Goal: Task Accomplishment & Management: Manage account settings

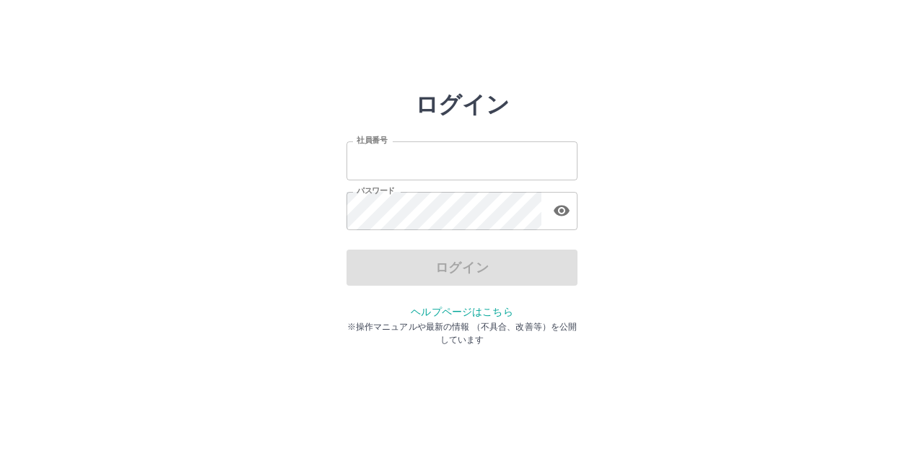
type input "*******"
drag, startPoint x: 427, startPoint y: 162, endPoint x: 429, endPoint y: 177, distance: 14.5
click at [427, 162] on input "*******" at bounding box center [462, 161] width 231 height 38
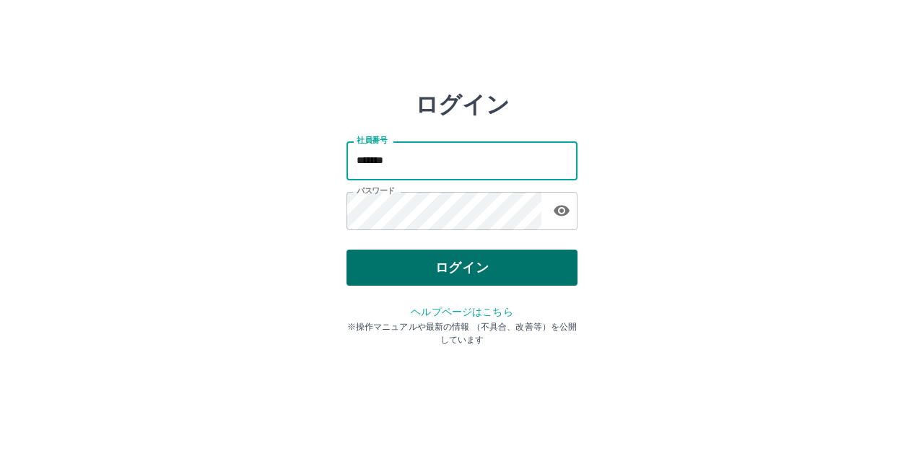
click at [394, 266] on button "ログイン" at bounding box center [462, 268] width 231 height 36
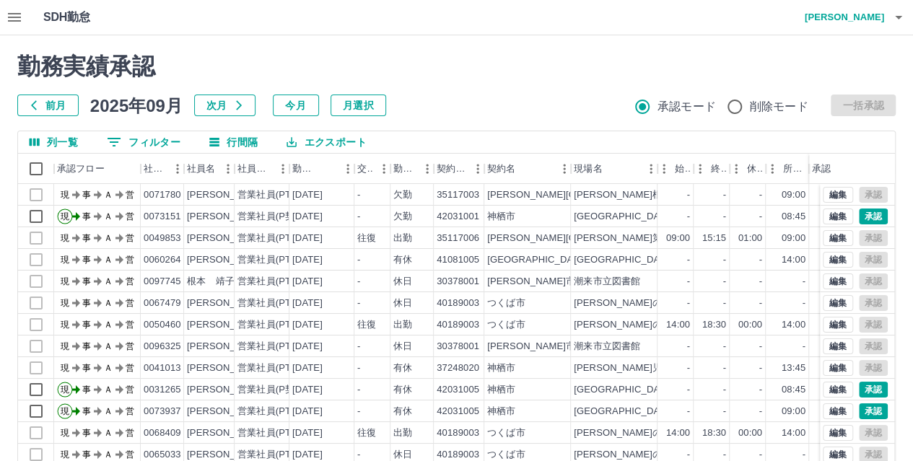
click at [20, 16] on icon "button" at bounding box center [14, 17] width 17 height 17
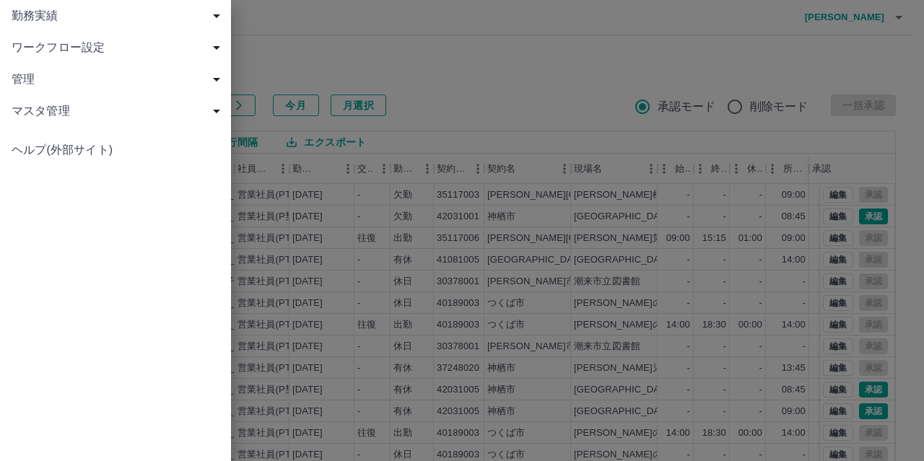
click at [87, 15] on span "勤務実績" at bounding box center [119, 15] width 214 height 17
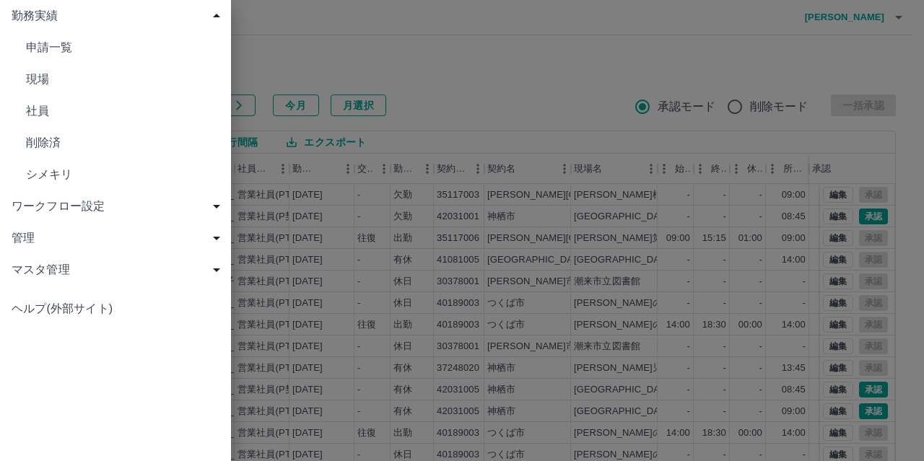
click at [81, 110] on span "社員" at bounding box center [123, 111] width 194 height 17
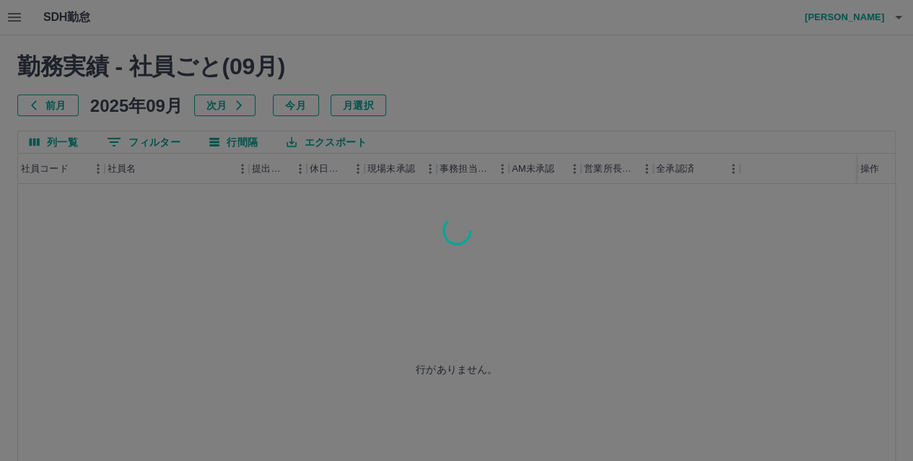
click at [53, 105] on div at bounding box center [456, 230] width 913 height 461
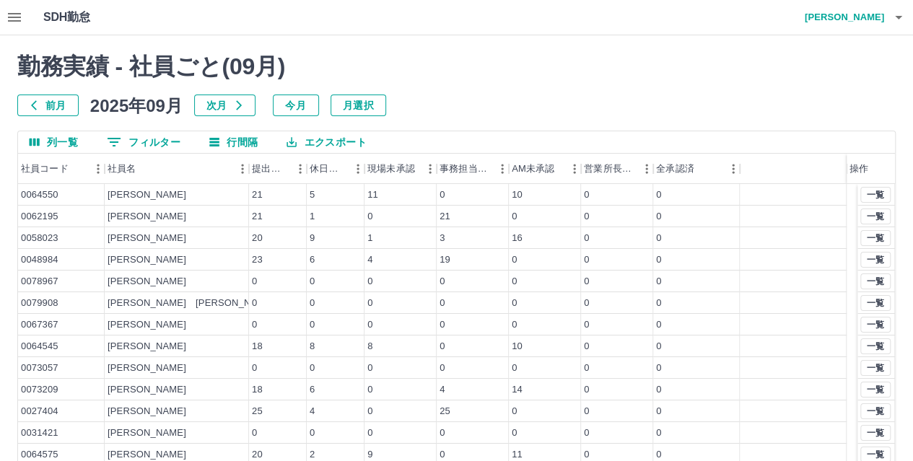
click at [53, 105] on button "前月" at bounding box center [47, 106] width 61 height 22
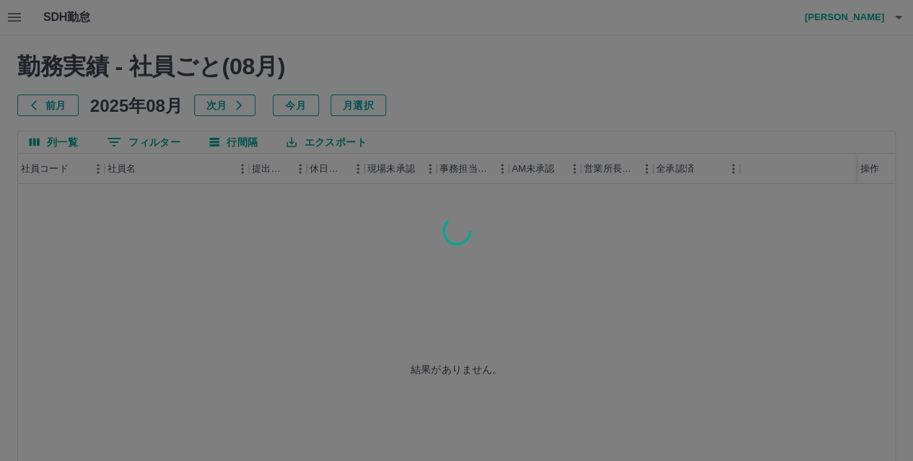
click at [53, 105] on div at bounding box center [456, 230] width 913 height 461
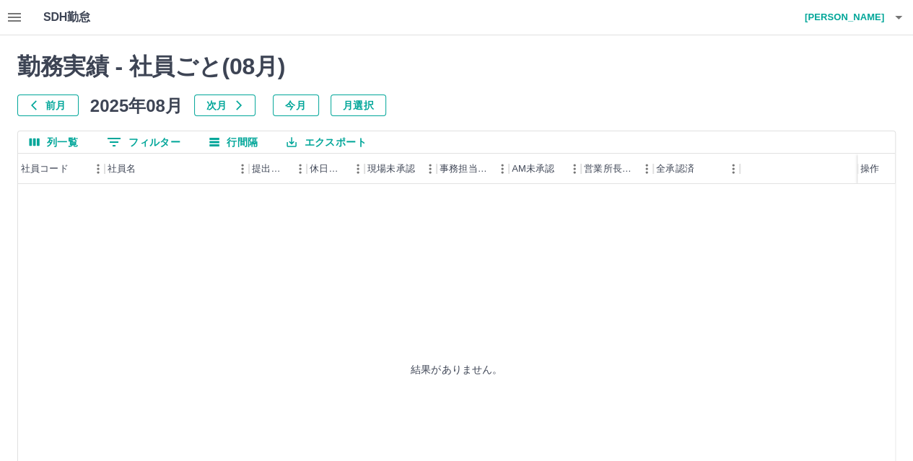
click at [53, 105] on button "前月" at bounding box center [47, 106] width 61 height 22
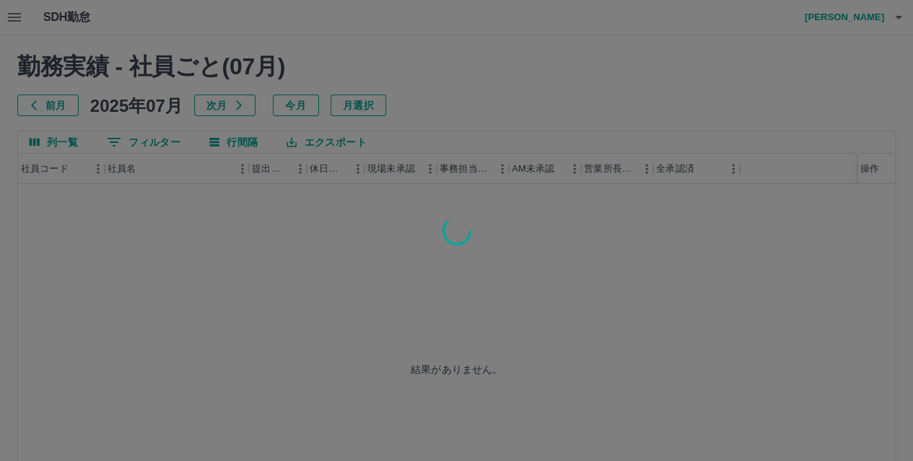
click at [53, 105] on div at bounding box center [456, 230] width 913 height 461
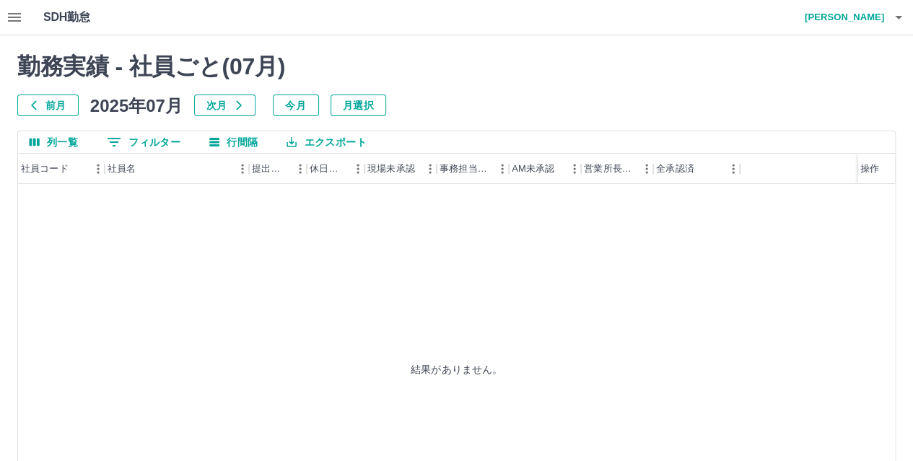
click at [53, 105] on button "前月" at bounding box center [47, 106] width 61 height 22
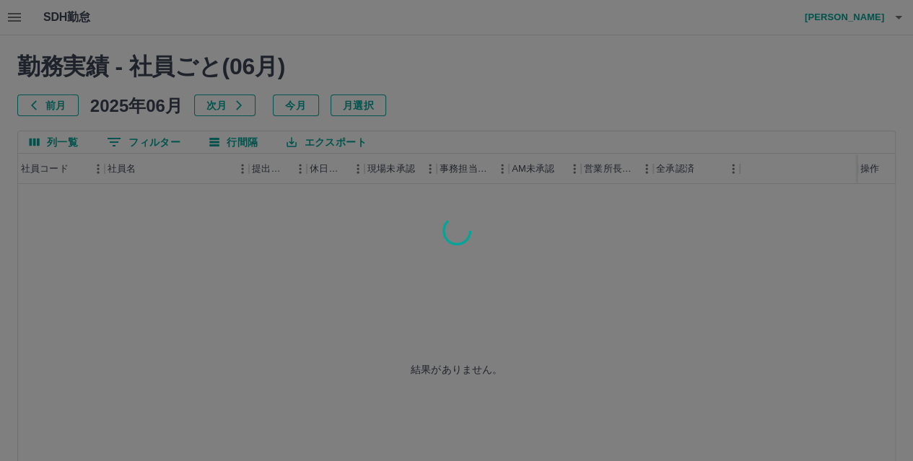
click at [53, 105] on div at bounding box center [456, 230] width 913 height 461
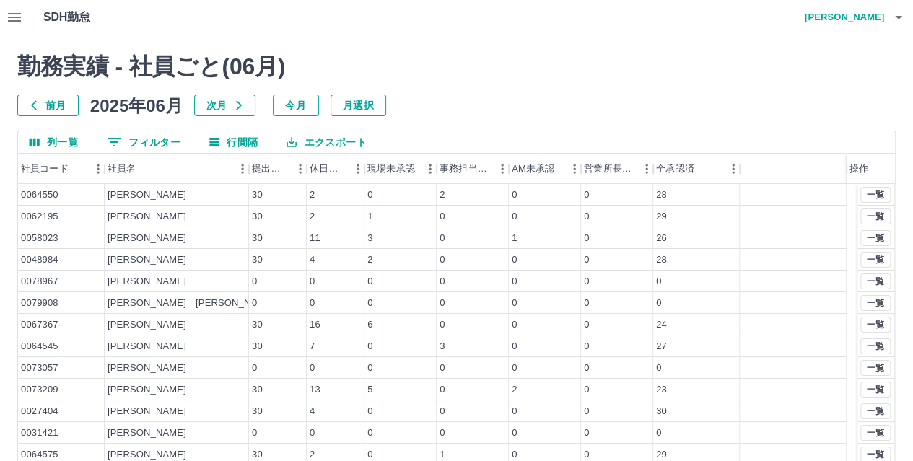
click at [53, 105] on button "前月" at bounding box center [47, 106] width 61 height 22
click at [149, 142] on button "0 フィルター" at bounding box center [143, 142] width 97 height 22
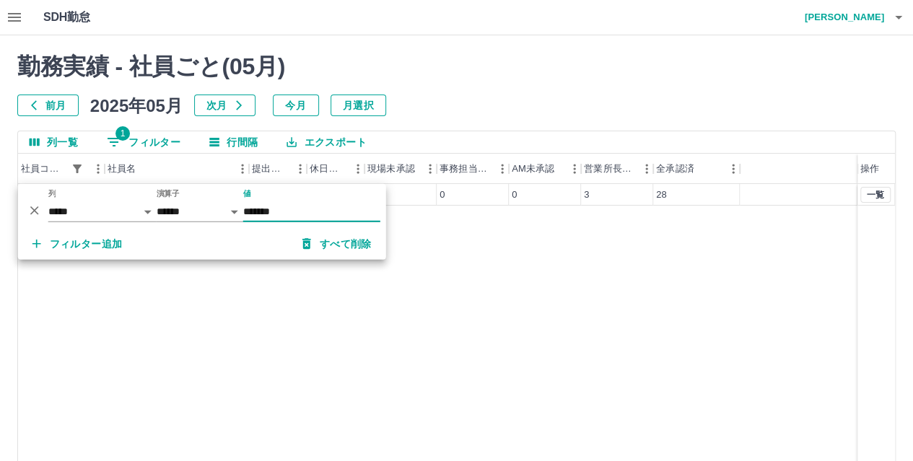
type input "*******"
drag, startPoint x: 646, startPoint y: 194, endPoint x: 703, endPoint y: 199, distance: 57.3
click at [646, 194] on div "3" at bounding box center [617, 195] width 72 height 22
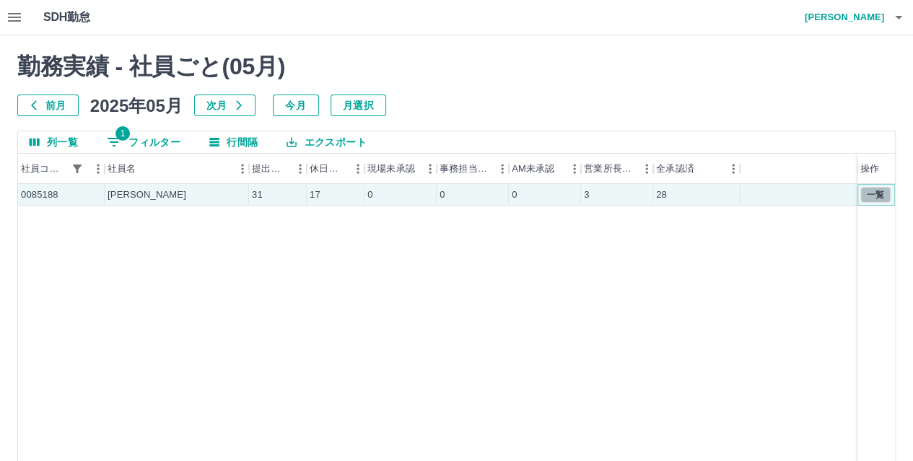
click at [885, 191] on button "一覧" at bounding box center [876, 195] width 30 height 16
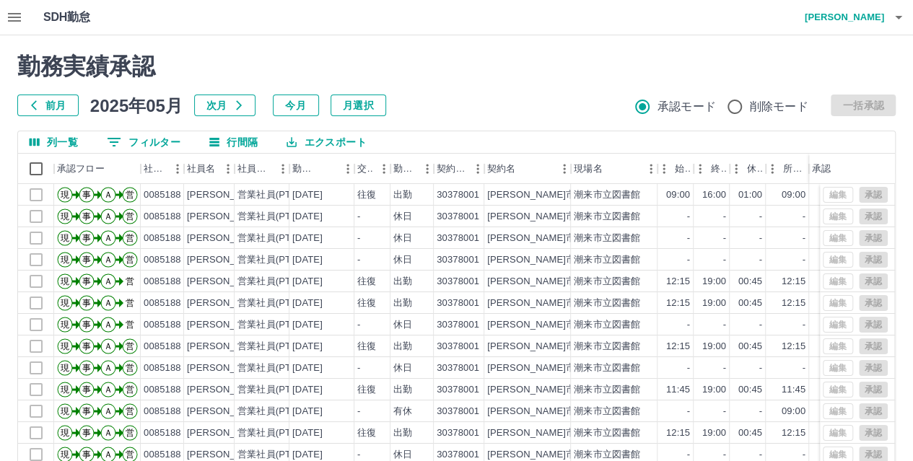
click at [345, 139] on button "エクスポート" at bounding box center [326, 142] width 103 height 22
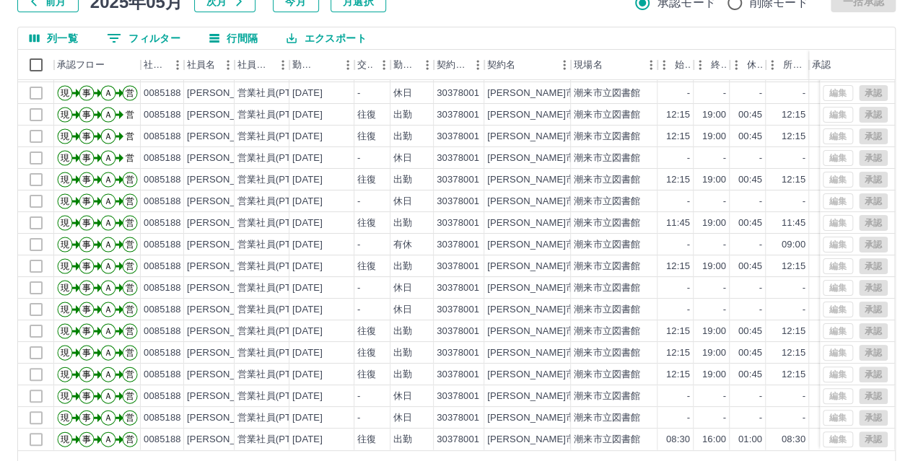
scroll to position [149, 0]
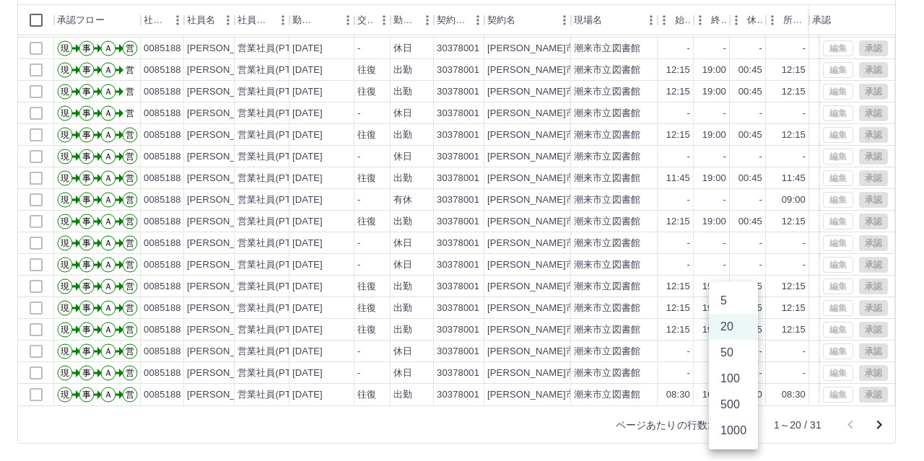
click at [739, 420] on body "SDH勤怠 [PERSON_NAME] 勤務実績承認 前月 [DATE] 次月 今月 月選択 承認モード 削除モード 一括承認 列一覧 0 フィルター 行間隔…" at bounding box center [462, 156] width 924 height 610
click at [735, 356] on li "50" at bounding box center [733, 353] width 49 height 26
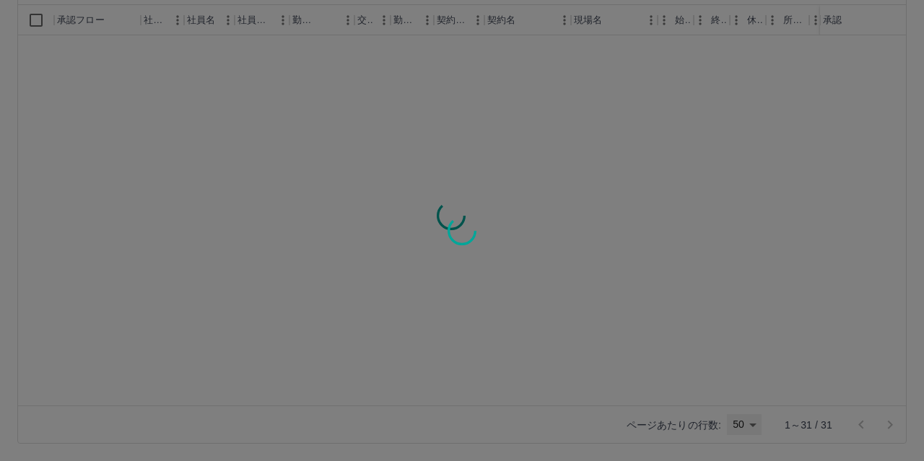
type input "**"
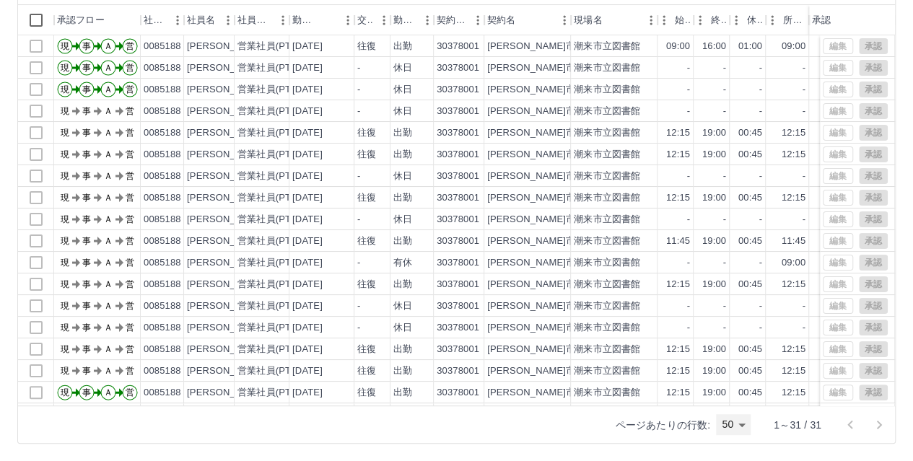
scroll to position [0, 0]
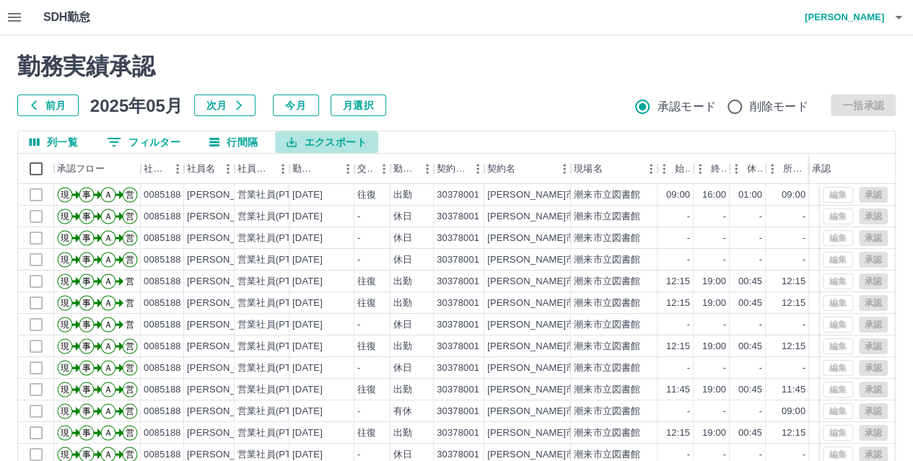
click at [326, 147] on button "エクスポート" at bounding box center [326, 142] width 103 height 22
click at [337, 174] on li "CSVダウンロード" at bounding box center [333, 172] width 117 height 26
